Goal: Check status: Check status

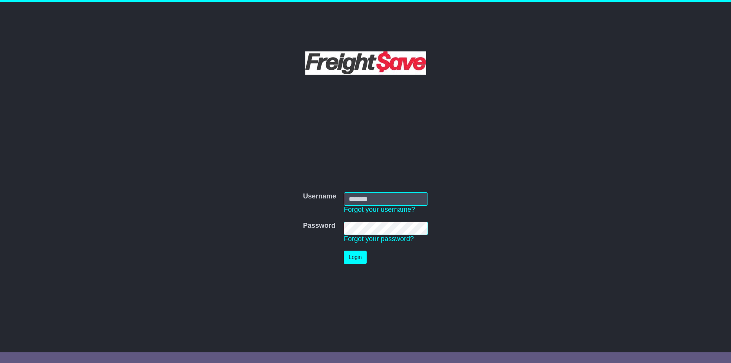
type input "**********"
click at [349, 258] on button "Login" at bounding box center [355, 256] width 23 height 13
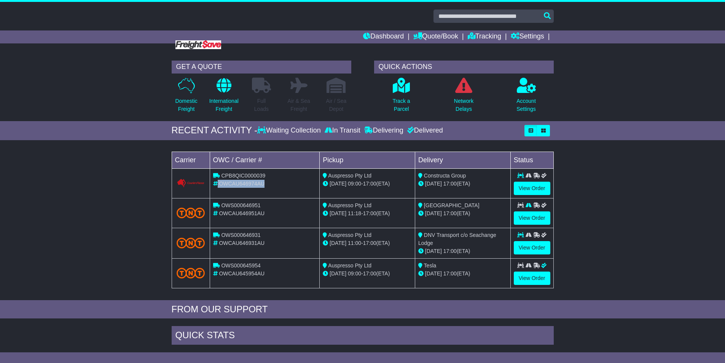
drag, startPoint x: 265, startPoint y: 186, endPoint x: 218, endPoint y: 183, distance: 46.9
click at [218, 183] on div "OWCAU646974AU" at bounding box center [264, 184] width 103 height 8
copy div "OWCAU646974AU"
click at [362, 297] on div "Loading... No bookings found Carrier OWC / Carrier # Pickup Delivery Status CPB…" at bounding box center [363, 222] width 390 height 156
click at [501, 37] on li "Tracking" at bounding box center [489, 36] width 43 height 13
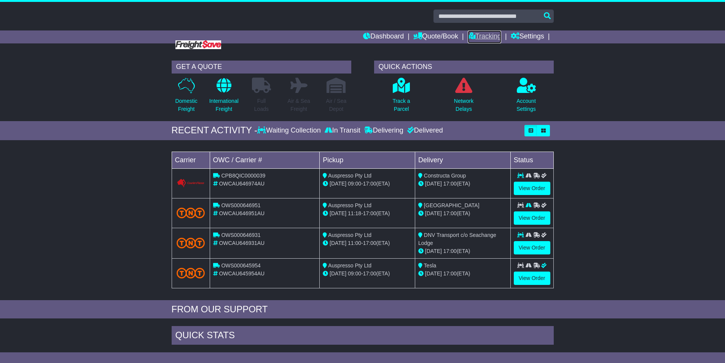
click at [489, 36] on link "Tracking" at bounding box center [484, 36] width 33 height 13
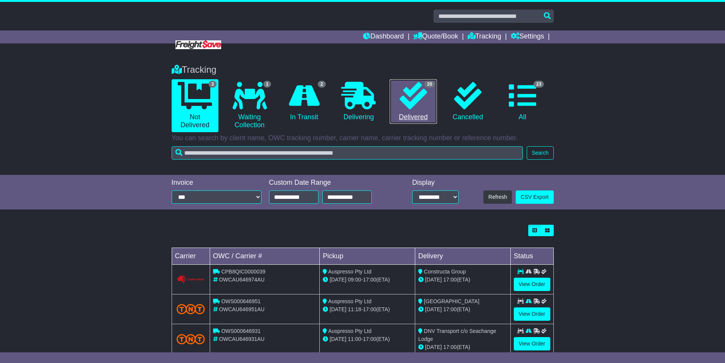
click at [402, 118] on link "20 Delivered" at bounding box center [413, 101] width 47 height 45
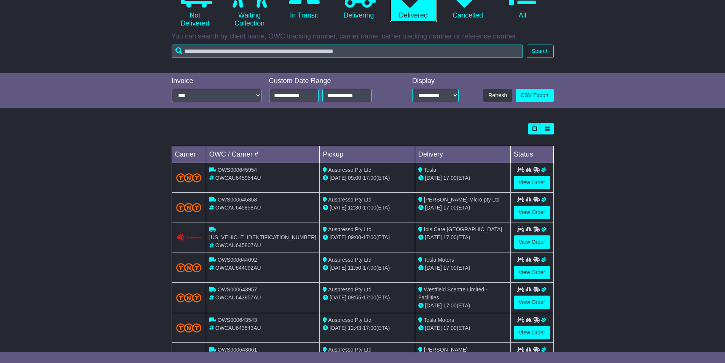
scroll to position [114, 0]
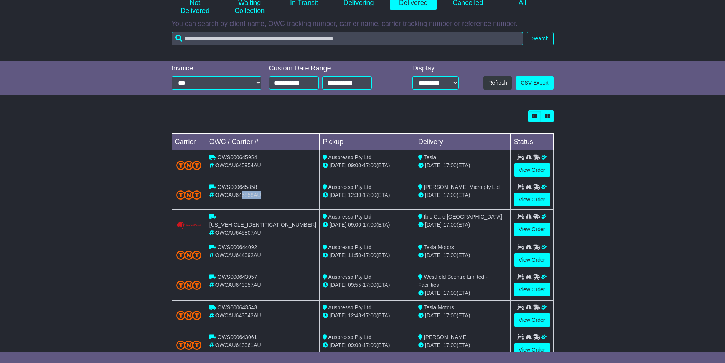
drag, startPoint x: 267, startPoint y: 196, endPoint x: 245, endPoint y: 196, distance: 21.7
click at [245, 196] on div "OWCAU645858AU" at bounding box center [262, 195] width 107 height 8
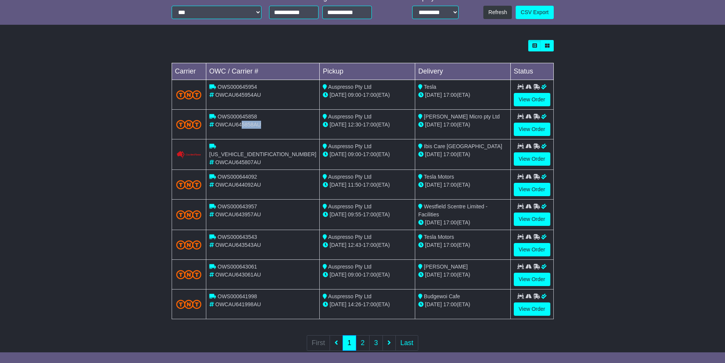
scroll to position [190, 0]
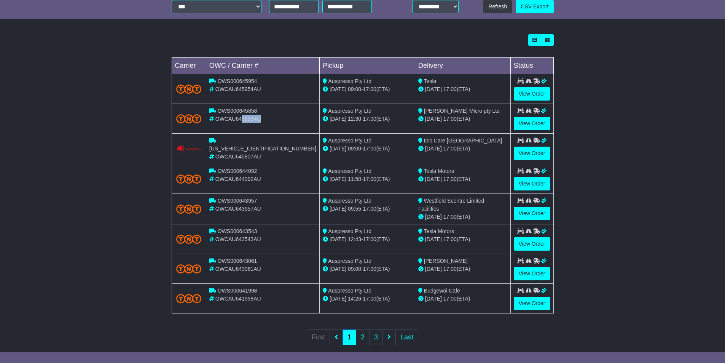
click at [265, 118] on div "OWCAU645858AU" at bounding box center [262, 119] width 107 height 8
click at [527, 123] on link "View Order" at bounding box center [532, 123] width 37 height 13
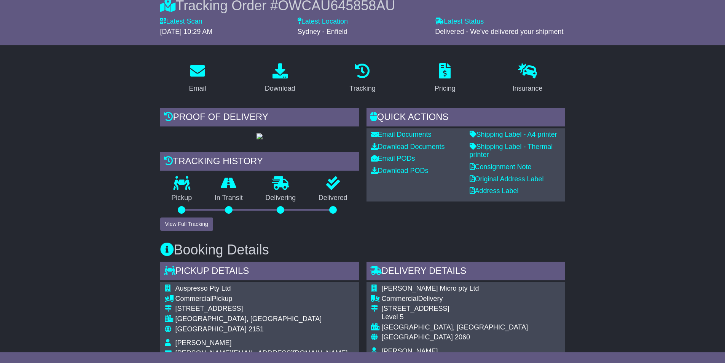
scroll to position [76, 0]
